Goal: Transaction & Acquisition: Purchase product/service

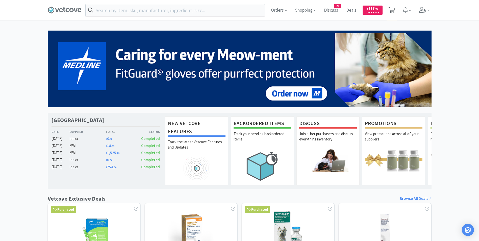
click at [392, 9] on icon at bounding box center [391, 10] width 6 height 6
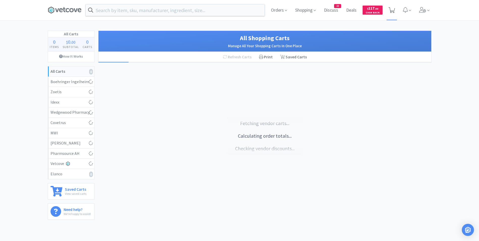
select select "2"
select select "1"
select select "2"
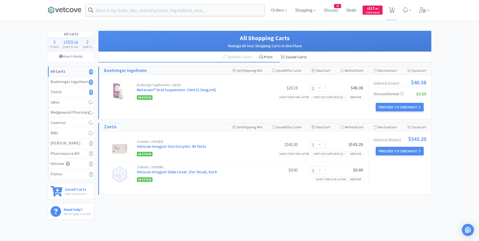
select select "3"
select select "1"
select select "2"
select select "3"
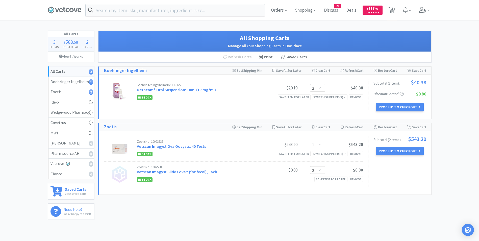
select select "1"
select select "4"
select select "1"
select select "2"
select select "3"
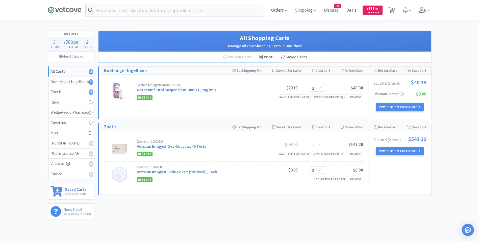
select select "1"
select select "2"
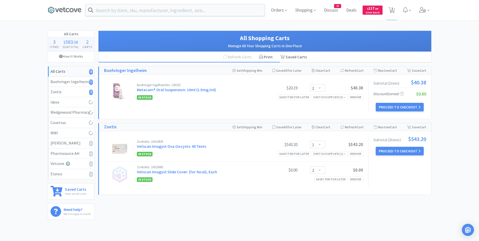
select select "1"
select select "4"
select select "1"
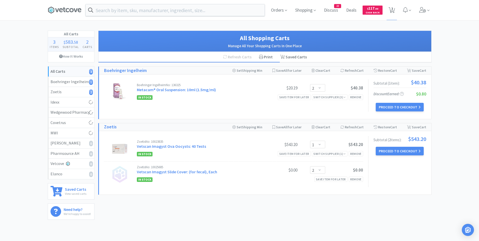
select select "1"
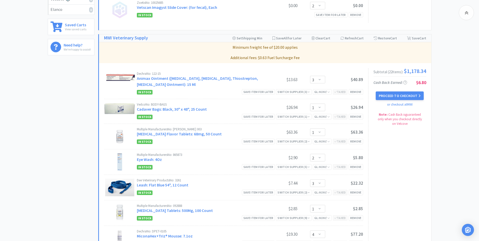
scroll to position [156, 0]
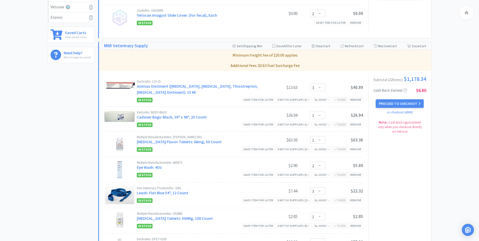
select select "1"
select select "2"
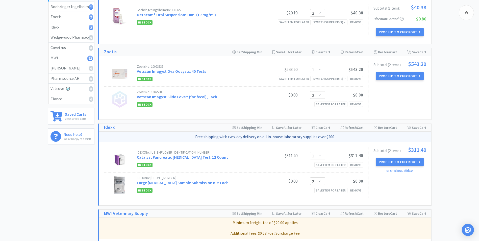
scroll to position [0, 0]
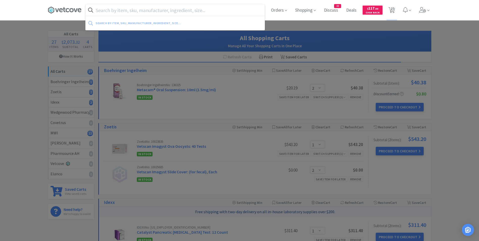
click at [135, 11] on input "text" at bounding box center [175, 10] width 179 height 12
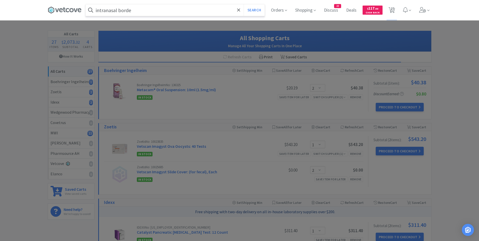
type input "intranasal borde"
click at [244, 4] on button "Search" at bounding box center [254, 10] width 21 height 12
select select "3"
select select "1"
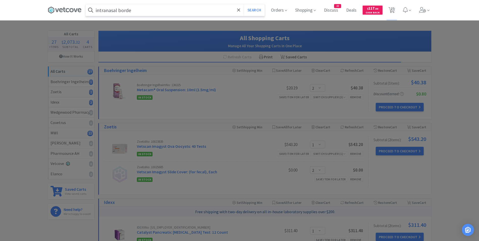
select select "2"
select select "3"
select select "1"
select select "4"
select select "1"
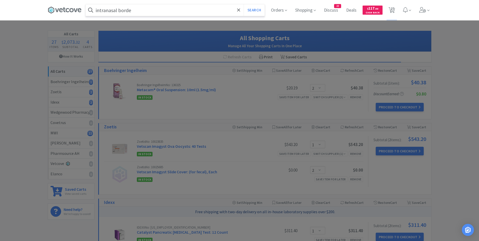
select select "2"
select select "3"
select select "1"
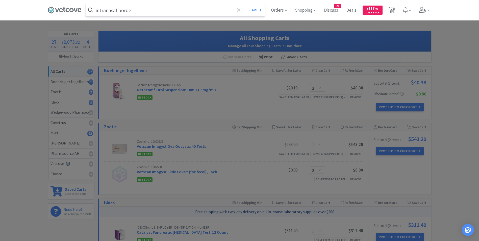
select select "1"
select select "2"
select select "1"
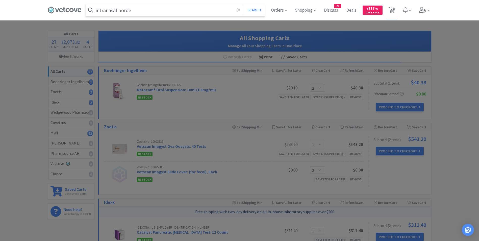
select select "4"
select select "1"
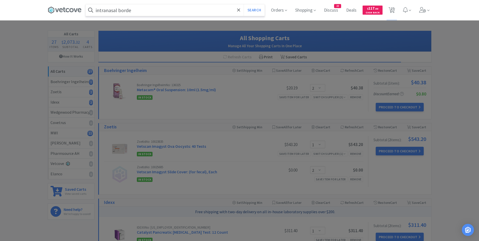
select select "2"
select select "1"
select select "2"
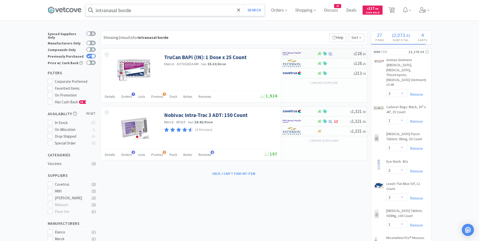
click at [156, 13] on input "intranasal borde" at bounding box center [175, 10] width 179 height 12
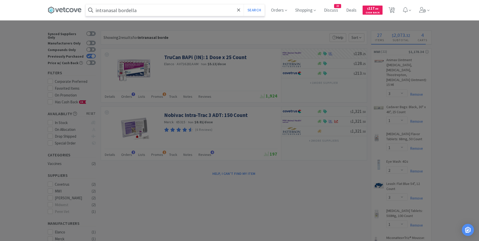
click at [244, 4] on button "Search" at bounding box center [254, 10] width 21 height 12
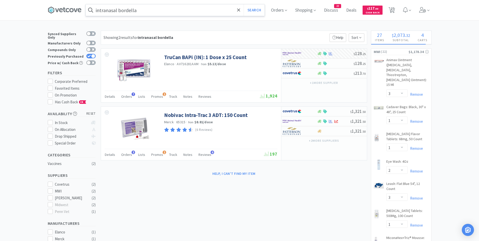
click at [171, 8] on input "intranasal bordella" at bounding box center [175, 10] width 179 height 12
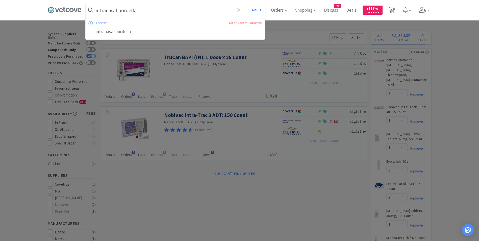
click at [158, 8] on input "intranasal bordella" at bounding box center [175, 10] width 179 height 12
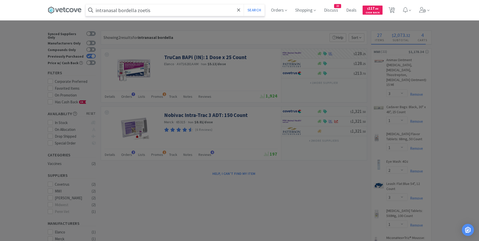
type input "intranasal bordella zoetis"
click at [244, 4] on button "Search" at bounding box center [254, 10] width 21 height 12
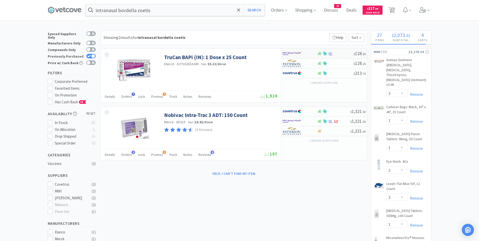
click at [94, 54] on div at bounding box center [93, 56] width 4 height 4
checkbox input "false"
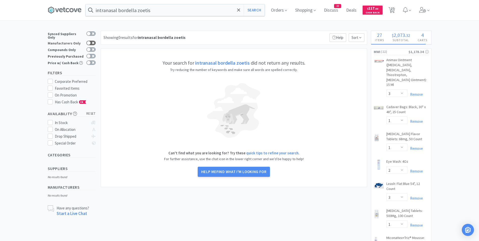
click at [89, 41] on div at bounding box center [89, 43] width 4 height 4
checkbox input "true"
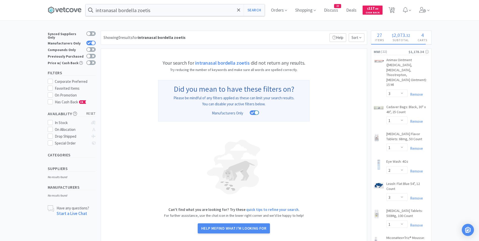
click at [88, 31] on div "Synced Suppliers Only" at bounding box center [72, 35] width 48 height 9
click at [89, 34] on div at bounding box center [89, 34] width 4 height 4
checkbox input "true"
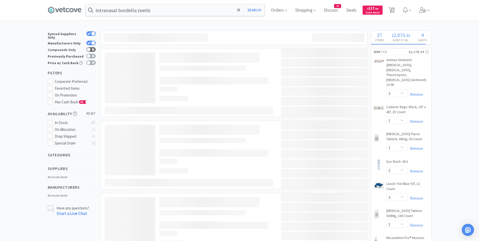
click at [87, 47] on div at bounding box center [89, 49] width 4 height 4
checkbox input "true"
checkbox input "false"
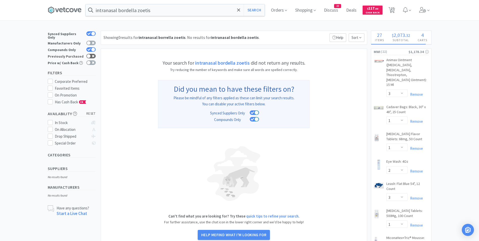
click at [88, 54] on div at bounding box center [89, 56] width 4 height 4
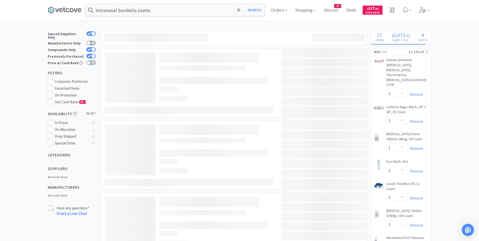
checkbox input "true"
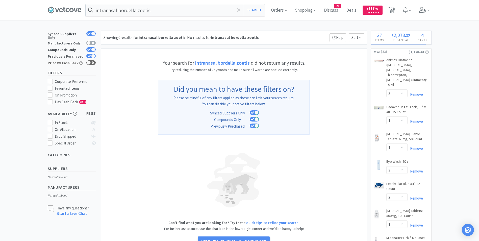
click at [88, 61] on div at bounding box center [89, 63] width 4 height 4
checkbox input "true"
click at [90, 41] on div at bounding box center [89, 43] width 4 height 4
checkbox input "true"
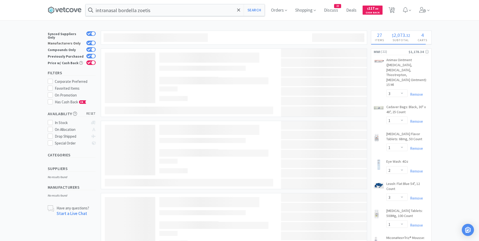
checkbox input "false"
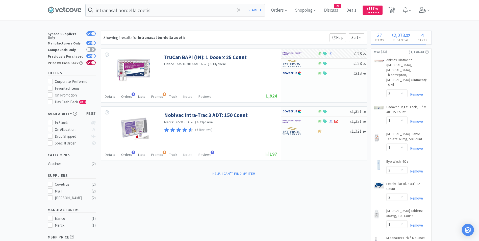
click at [95, 61] on div at bounding box center [93, 63] width 4 height 4
checkbox input "false"
click at [393, 9] on span "27" at bounding box center [392, 8] width 4 height 20
select select "2"
select select "1"
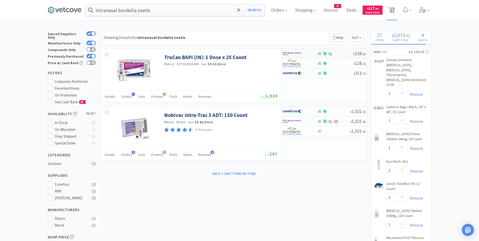
select select "2"
select select "1"
select select "2"
select select "3"
select select "1"
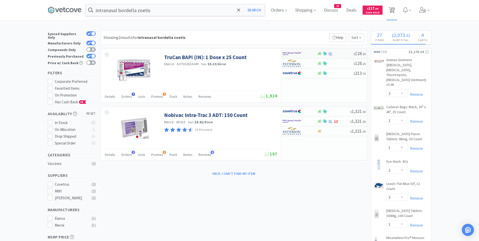
select select "1"
select select "2"
select select "3"
select select "1"
select select "4"
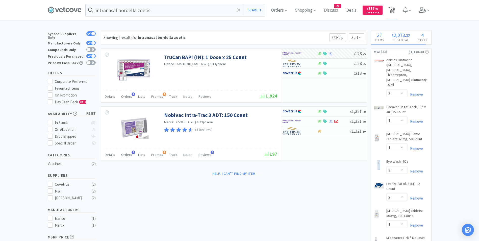
select select "1"
select select "2"
select select "3"
select select "1"
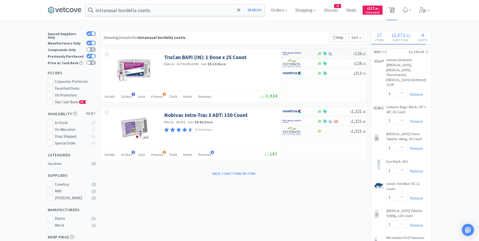
select select "1"
select select "2"
select select "1"
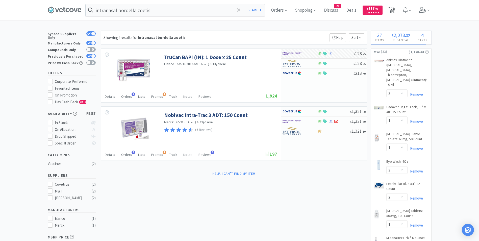
select select "1"
select select "4"
select select "1"
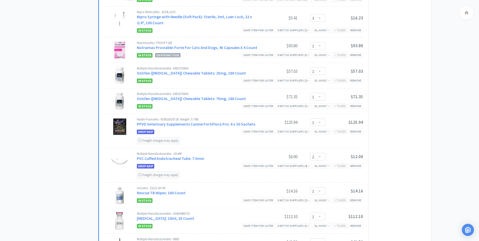
scroll to position [539, 0]
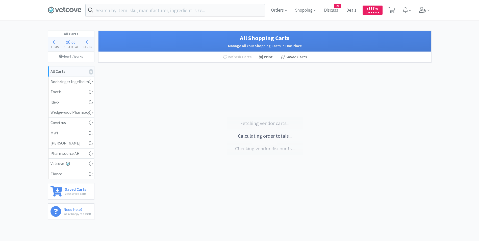
scroll to position [25, 0]
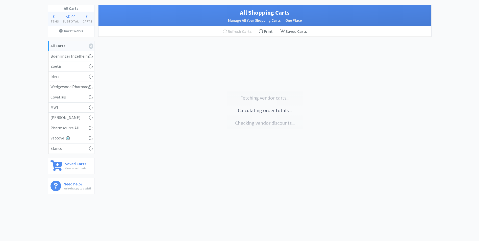
select select "2"
select select "25"
select select "1"
select select "2"
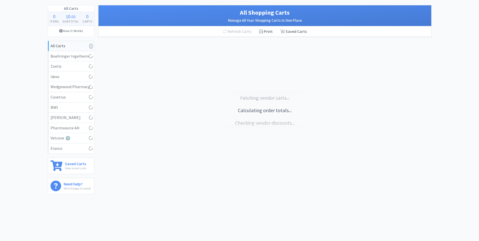
select select "1"
select select "2"
select select "3"
select select "1"
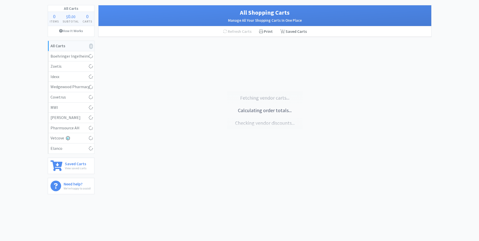
select select "2"
select select "3"
select select "1"
select select "4"
select select "1"
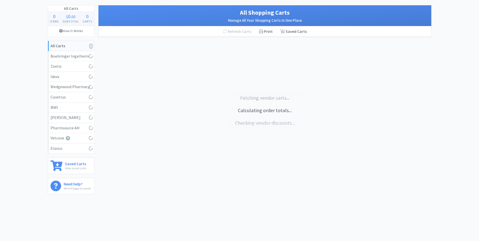
select select "2"
select select "3"
select select "1"
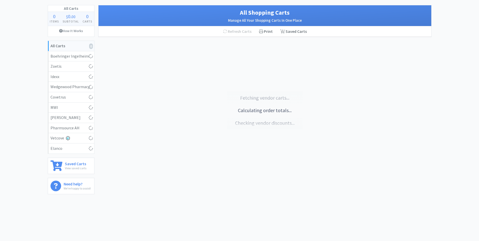
select select "1"
select select "2"
select select "1"
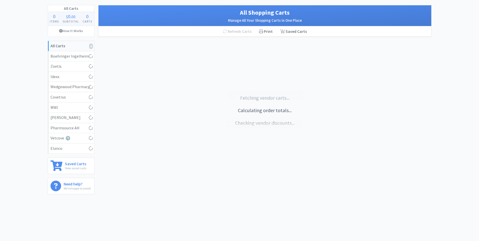
select select "4"
select select "1"
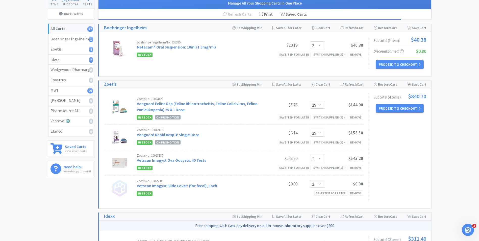
scroll to position [0, 0]
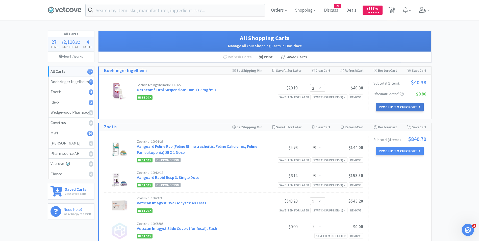
click at [388, 108] on button "Proceed to Checkout" at bounding box center [400, 107] width 48 height 9
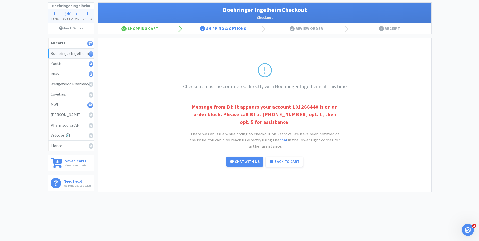
scroll to position [31, 0]
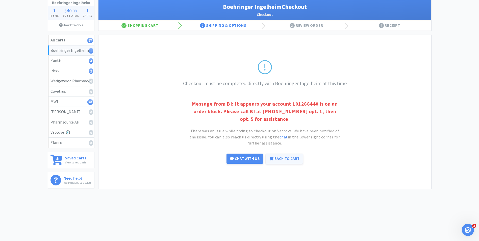
click at [283, 158] on link "Back to Cart" at bounding box center [284, 158] width 37 height 10
select select "2"
select select "25"
select select "1"
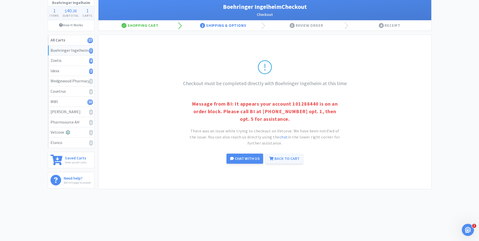
select select "2"
select select "1"
select select "2"
select select "3"
select select "1"
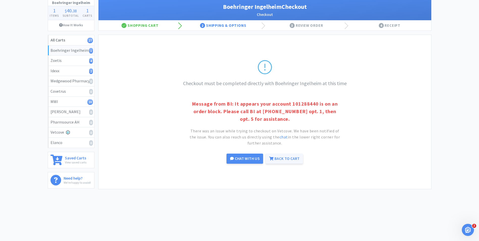
select select "1"
select select "2"
select select "3"
select select "1"
select select "4"
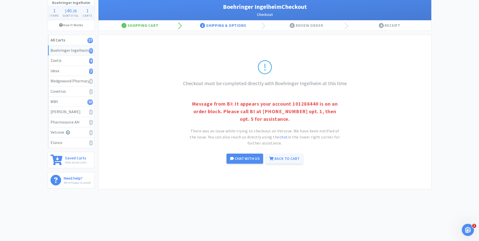
select select "1"
select select "2"
select select "3"
select select "1"
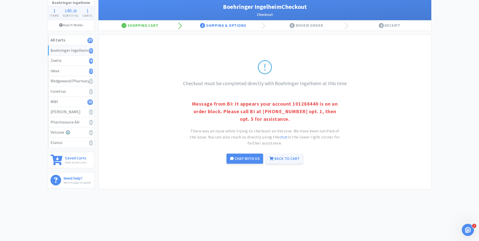
select select "1"
select select "2"
select select "1"
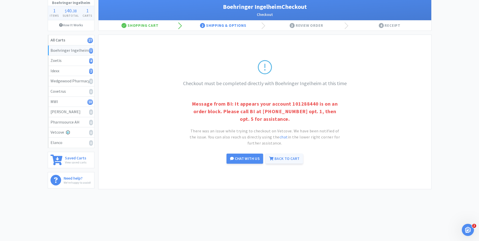
select select "1"
select select "4"
select select "1"
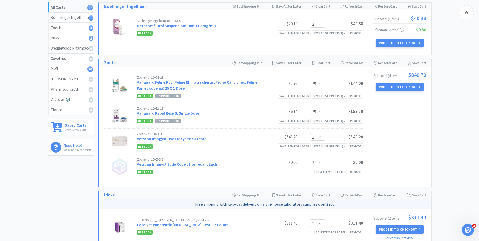
scroll to position [64, 0]
click at [391, 88] on button "Proceed to Checkout" at bounding box center [400, 87] width 48 height 9
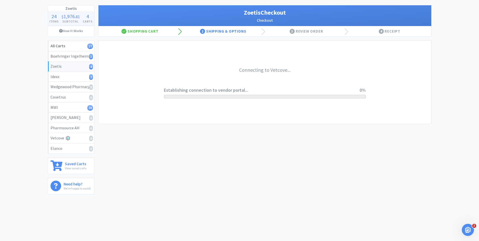
scroll to position [25, 0]
click at [391, 88] on div "We're collecting and verifying your checkout options 😁 Retrieving cart... Estab…" at bounding box center [264, 82] width 333 height 83
select select "invoice"
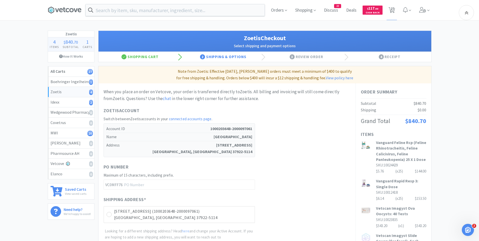
scroll to position [116, 0]
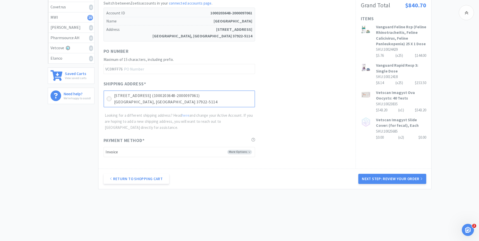
click at [108, 98] on icon at bounding box center [109, 99] width 4 height 4
click at [369, 179] on button "Next Step: Review Your Order" at bounding box center [392, 179] width 68 height 10
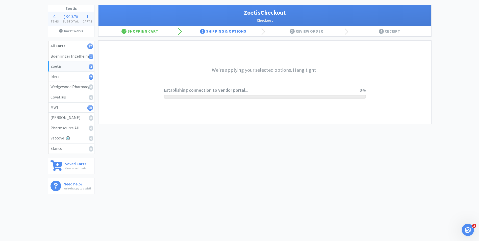
scroll to position [0, 0]
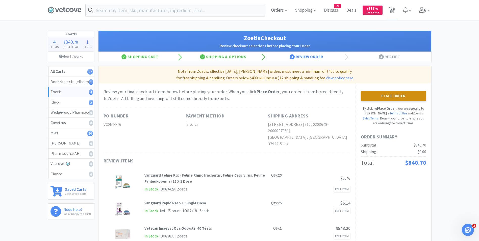
click at [383, 96] on button "Place Order" at bounding box center [393, 96] width 65 height 10
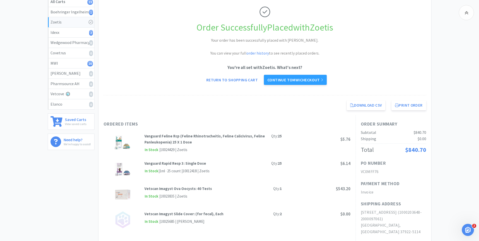
scroll to position [69, 0]
click at [286, 83] on link "Continue to MWI checkout" at bounding box center [295, 80] width 63 height 10
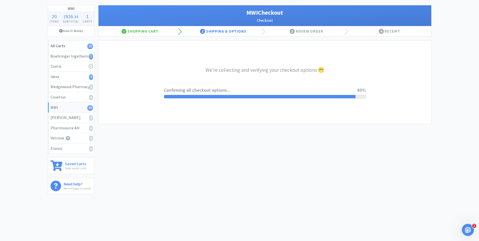
select select "STD_"
select select "RPS"
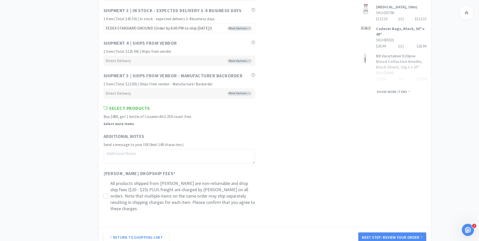
scroll to position [443, 0]
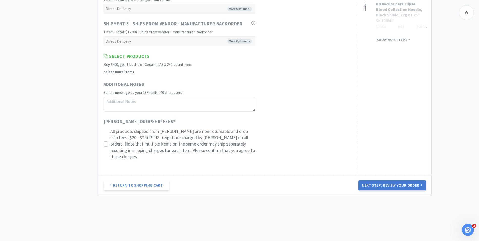
click at [388, 180] on button "Next Step: Review Your Order" at bounding box center [392, 185] width 68 height 10
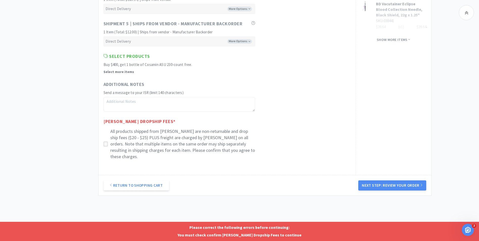
click at [106, 142] on icon at bounding box center [106, 144] width 4 height 4
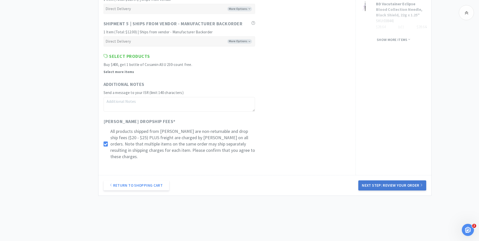
click at [373, 180] on button "Next Step: Review Your Order" at bounding box center [392, 185] width 68 height 10
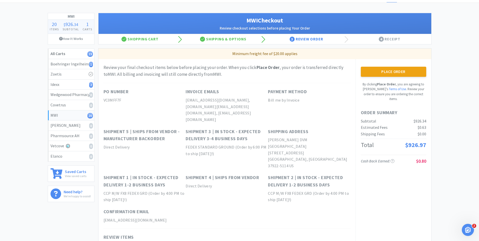
scroll to position [17, 0]
click at [386, 73] on button "Place Order" at bounding box center [393, 72] width 65 height 10
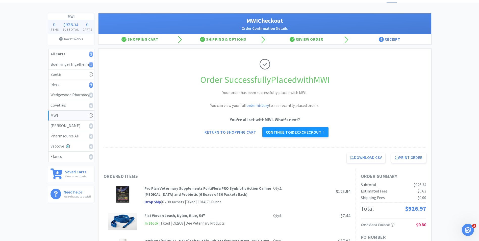
click at [297, 136] on link "Continue to Idexx checkout" at bounding box center [295, 132] width 66 height 10
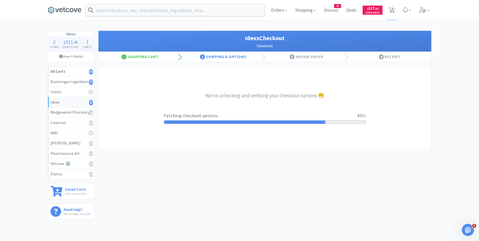
select select "904"
select select "003"
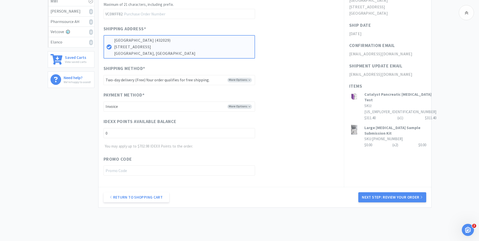
scroll to position [150, 0]
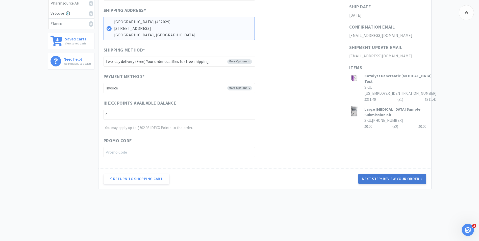
click at [386, 178] on button "Next Step: Review Your Order" at bounding box center [392, 179] width 68 height 10
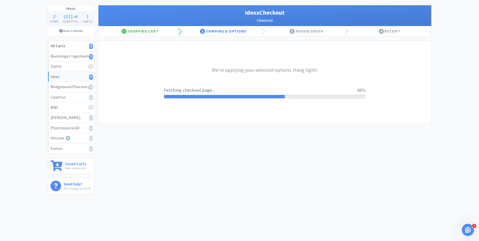
scroll to position [0, 0]
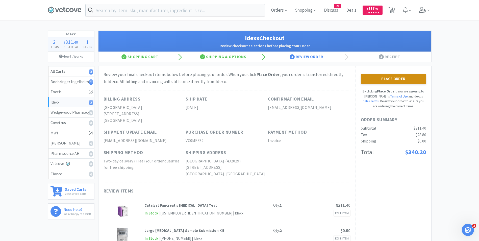
click at [398, 79] on button "Place Order" at bounding box center [393, 79] width 65 height 10
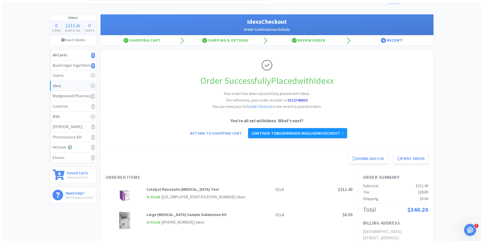
scroll to position [16, 0]
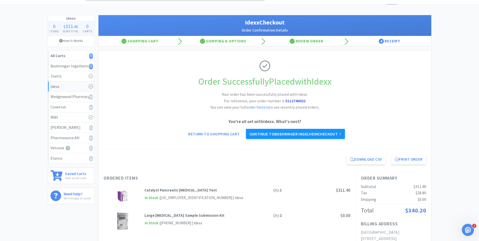
click at [332, 135] on link "Continue to Boehringer Ingelheim checkout" at bounding box center [295, 134] width 99 height 10
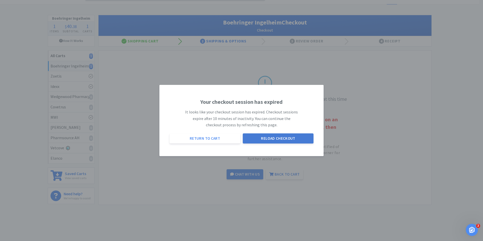
click at [273, 140] on button "Reload Checkout" at bounding box center [278, 138] width 71 height 10
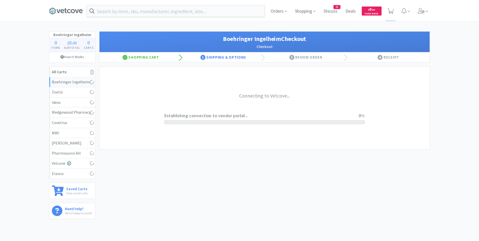
scroll to position [16, 0]
